Goal: Answer question/provide support

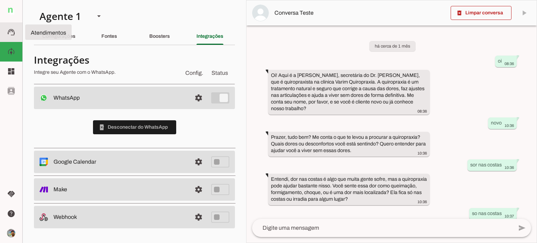
click at [7, 27] on md-item "support_agent Atendimentos Atendimentos" at bounding box center [11, 32] width 22 height 20
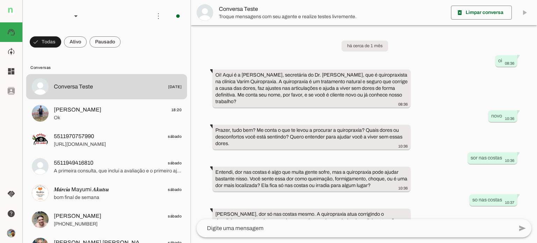
scroll to position [265, 0]
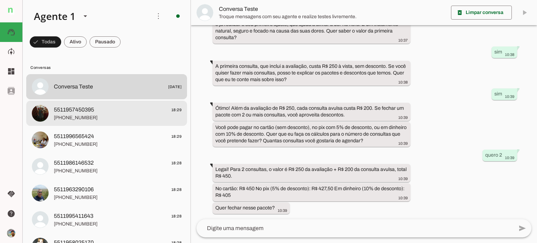
click at [157, 114] on span "[PHONE_NUMBER]" at bounding box center [118, 117] width 128 height 7
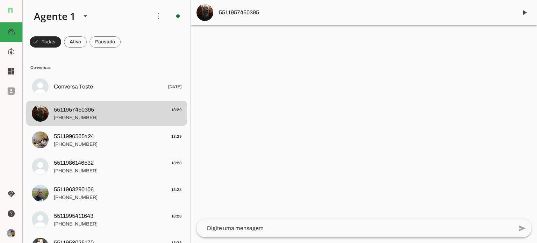
click at [50, 42] on span at bounding box center [45, 42] width 31 height 17
click at [55, 40] on span at bounding box center [42, 42] width 25 height 17
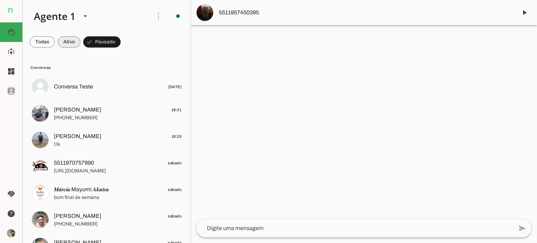
click at [55, 44] on span at bounding box center [42, 42] width 25 height 17
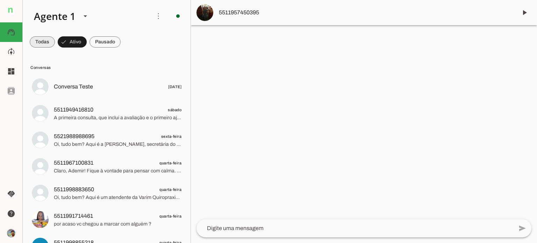
click at [39, 42] on span at bounding box center [42, 42] width 25 height 17
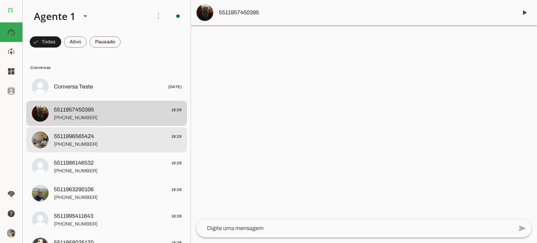
click at [119, 142] on span "[PHONE_NUMBER]" at bounding box center [118, 144] width 128 height 7
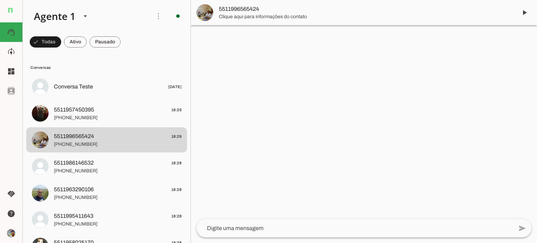
click at [244, 12] on span "5511996565424" at bounding box center [365, 9] width 293 height 8
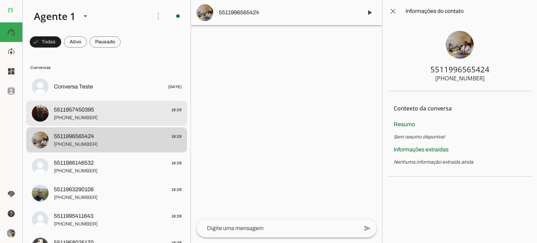
click at [130, 114] on span "[PHONE_NUMBER]" at bounding box center [118, 117] width 128 height 7
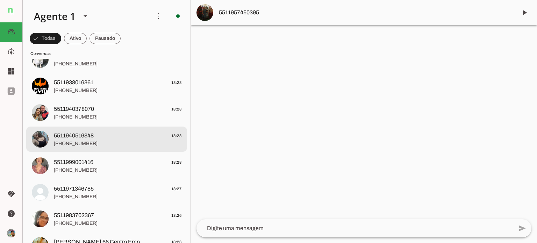
scroll to position [175, 0]
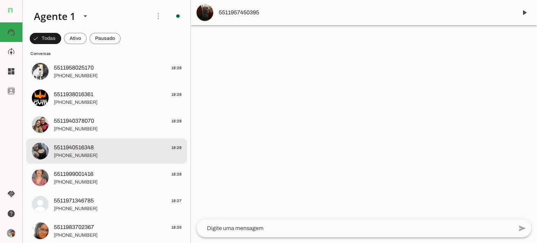
click at [37, 150] on img at bounding box center [40, 151] width 17 height 17
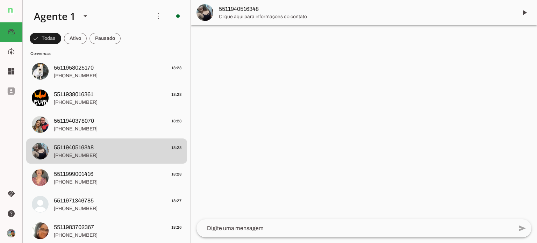
click at [203, 14] on img at bounding box center [205, 12] width 17 height 17
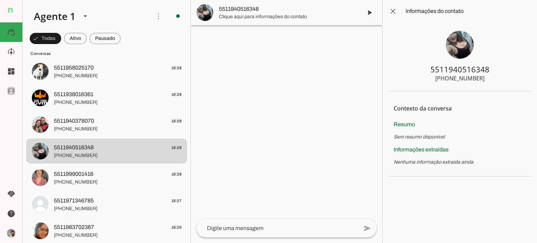
click at [463, 46] on img at bounding box center [460, 45] width 28 height 28
click at [464, 44] on img at bounding box center [460, 45] width 28 height 28
click at [393, 14] on span at bounding box center [393, 11] width 17 height 17
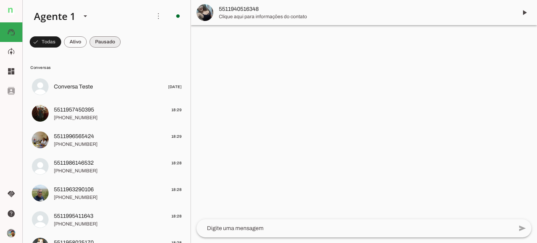
click at [61, 39] on span at bounding box center [45, 42] width 31 height 17
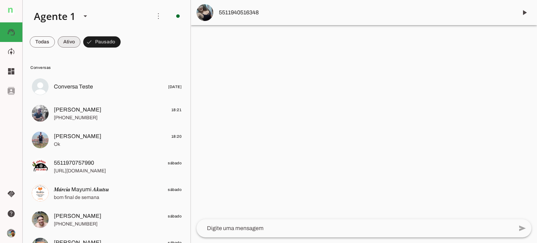
click at [55, 44] on span at bounding box center [42, 42] width 25 height 17
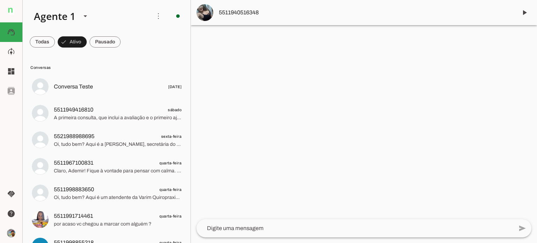
click at [34, 42] on span at bounding box center [42, 42] width 25 height 17
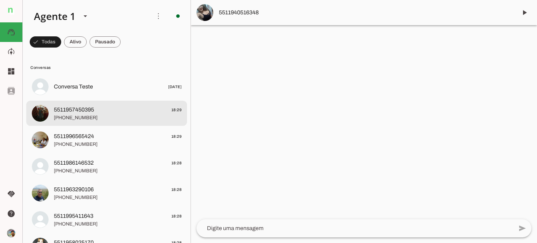
click at [31, 99] on md-item "5511957450395 18:29 [PHONE_NUMBER]" at bounding box center [106, 86] width 161 height 25
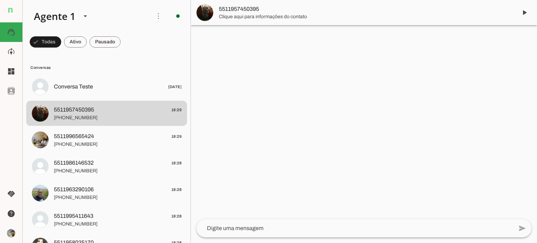
click at [229, 13] on span "Clique aqui para informações do contato" at bounding box center [365, 16] width 293 height 7
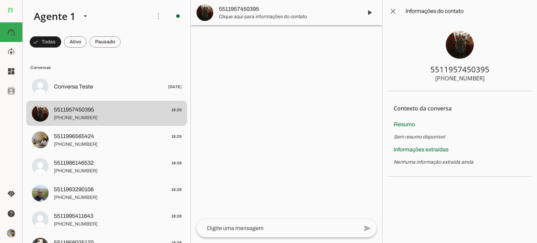
click at [460, 43] on img at bounding box center [460, 45] width 28 height 28
click at [392, 10] on span at bounding box center [393, 11] width 17 height 17
